Goal: Register for event/course

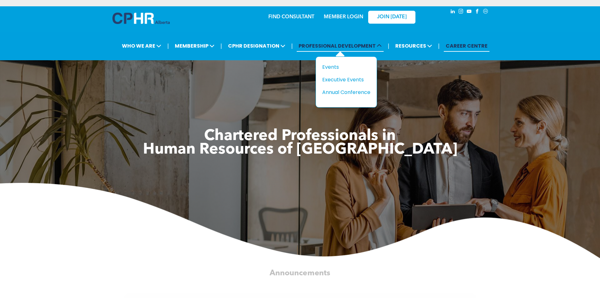
click at [378, 46] on icon at bounding box center [379, 45] width 5 height 5
click at [328, 66] on div "Events" at bounding box center [343, 67] width 43 height 8
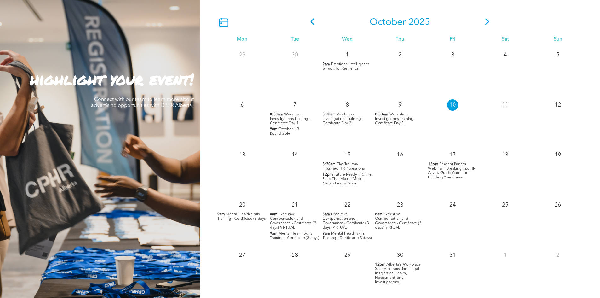
scroll to position [573, 0]
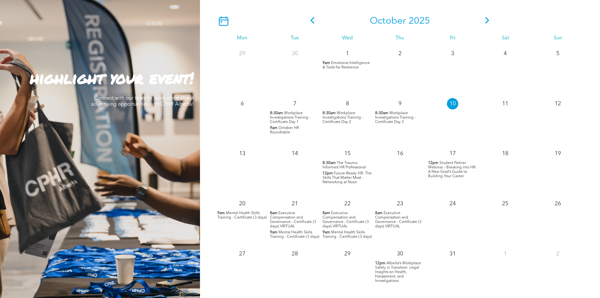
click at [337, 162] on span "The Trauma-Informed HR Professional" at bounding box center [343, 165] width 43 height 8
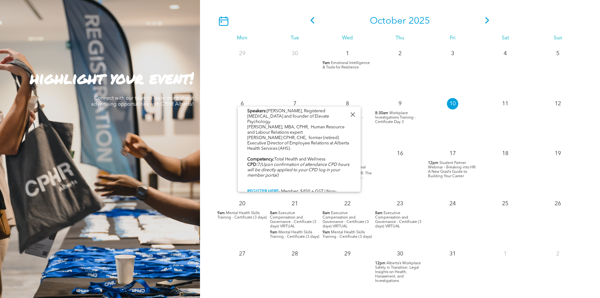
scroll to position [268, 0]
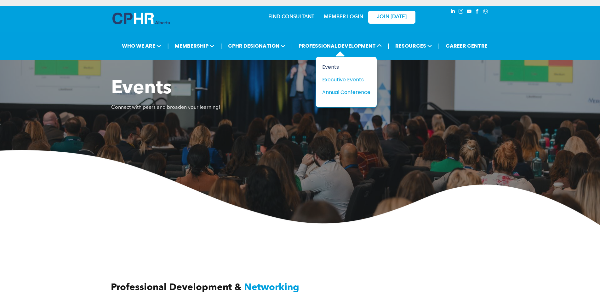
click at [337, 66] on div "Events" at bounding box center [343, 67] width 43 height 8
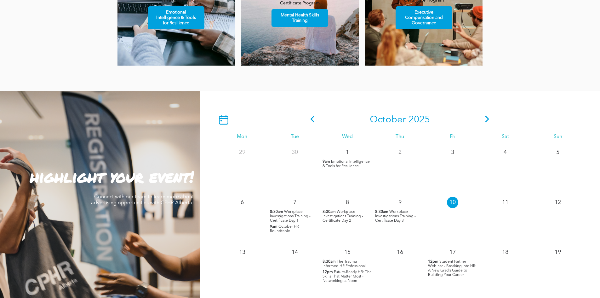
scroll to position [478, 0]
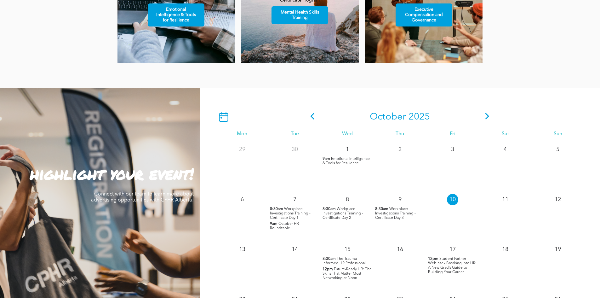
click at [488, 117] on icon at bounding box center [487, 116] width 4 height 7
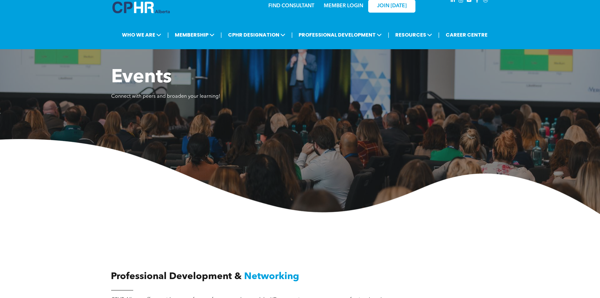
scroll to position [0, 0]
